Goal: Information Seeking & Learning: Learn about a topic

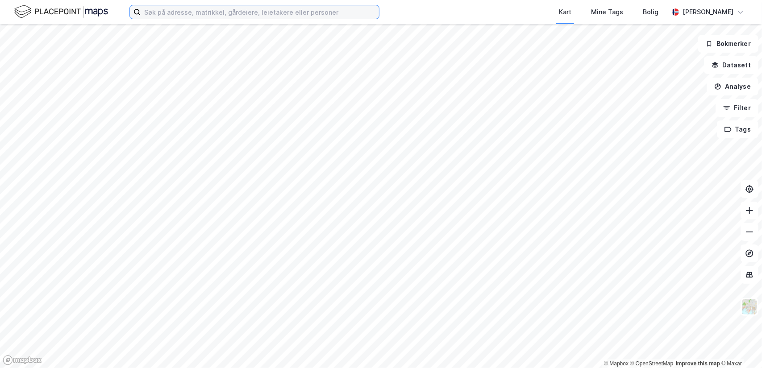
click at [215, 15] on input at bounding box center [260, 11] width 239 height 13
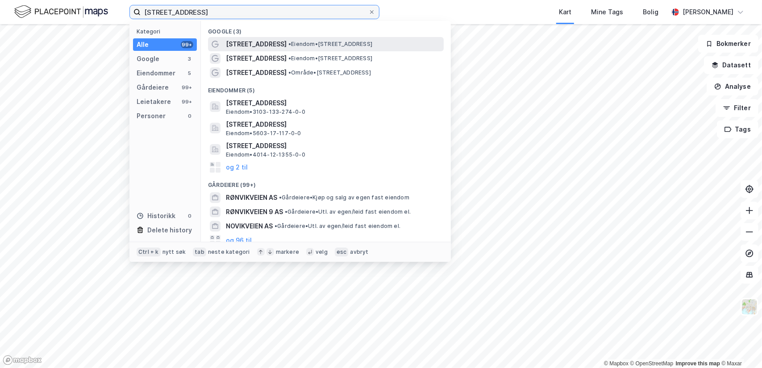
type input "[STREET_ADDRESS]"
click at [245, 44] on span "[STREET_ADDRESS]" at bounding box center [256, 44] width 61 height 11
